Goal: Transaction & Acquisition: Obtain resource

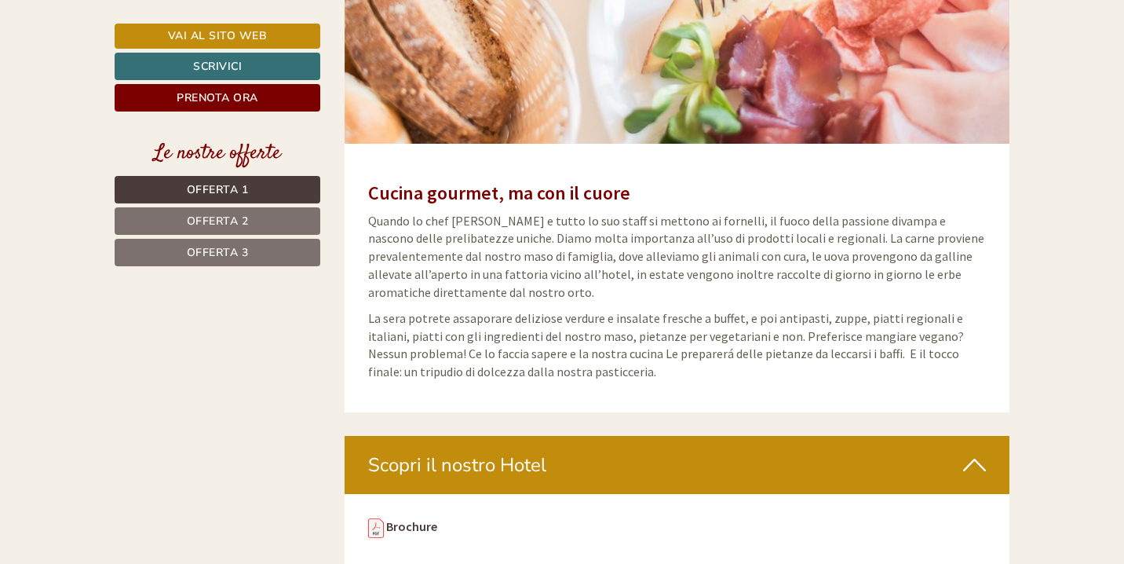
scroll to position [5289, 0]
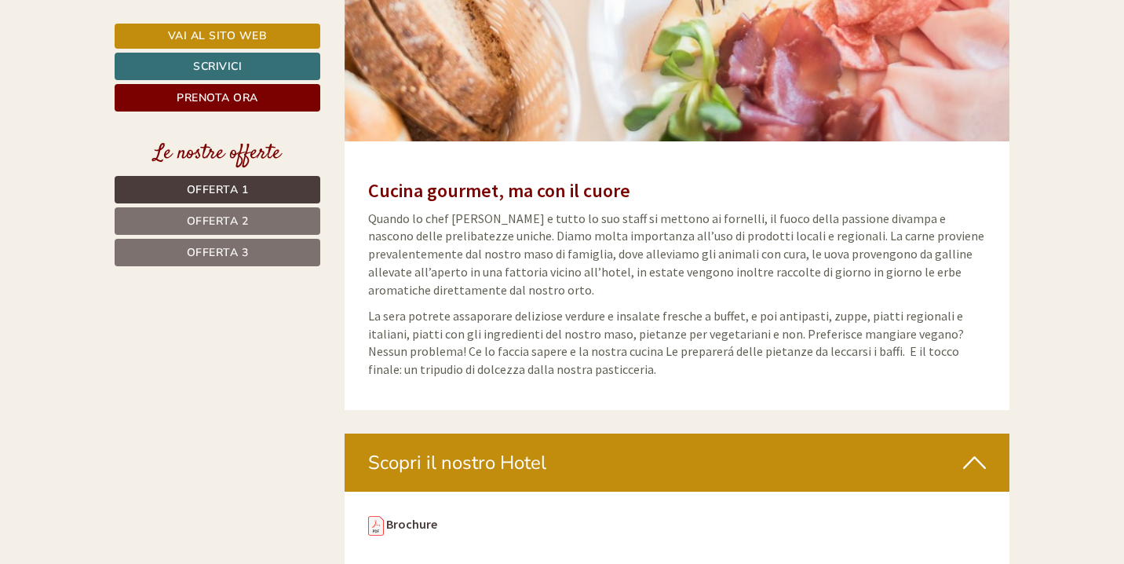
click at [224, 195] on span "Offerta 1" at bounding box center [218, 189] width 62 height 15
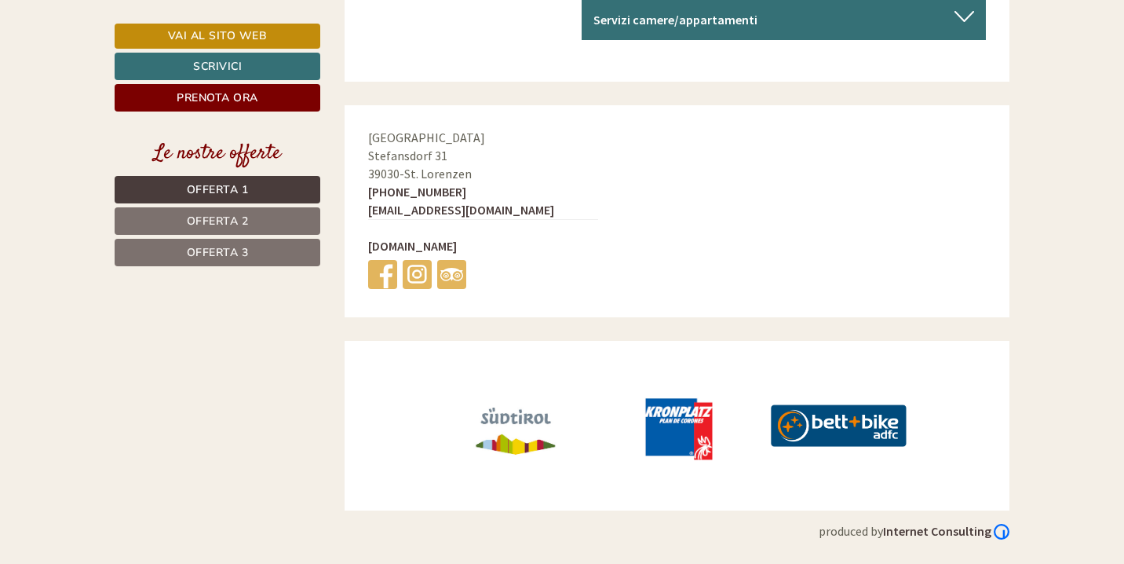
scroll to position [1032, 0]
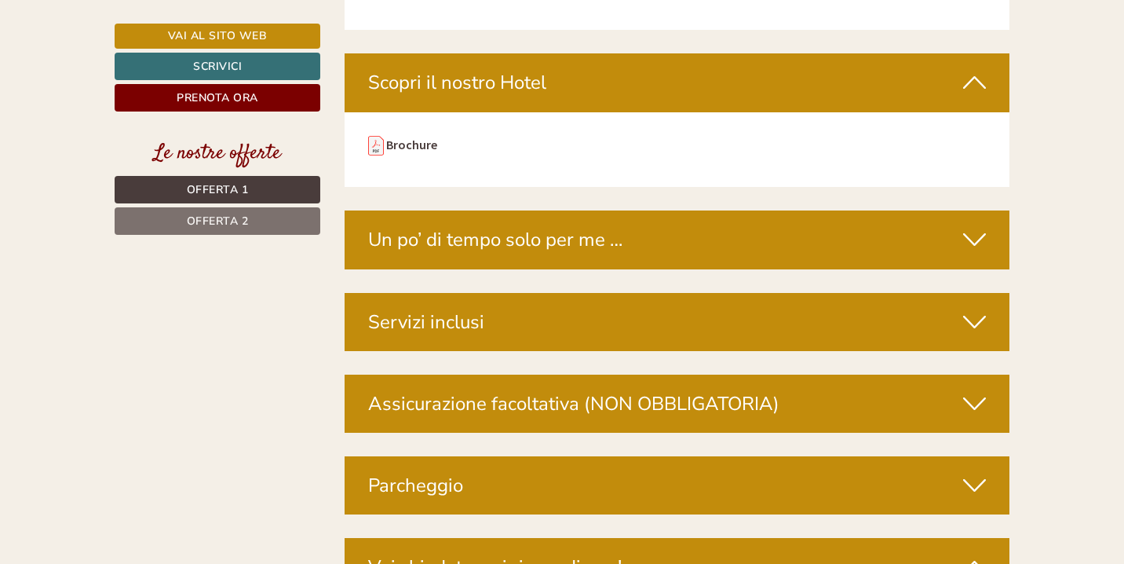
scroll to position [5364, 0]
